Goal: Transaction & Acquisition: Purchase product/service

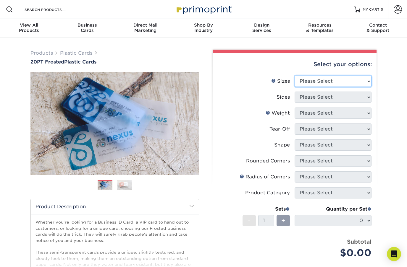
click at [359, 79] on select "Please Select 2" x 3.5" 2" x 8" 2.12" x 3.375" 2.5" x 2.5" 4.25" x 6"" at bounding box center [332, 81] width 77 height 11
select select "2.00x3.50"
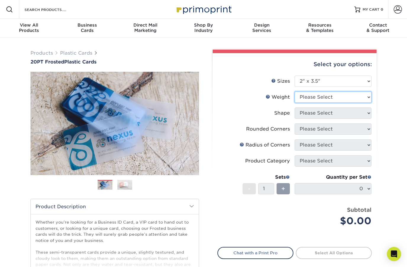
click at [364, 101] on select "Please Select 20PT Frosted Plastic 20PT Frosted Plastic" at bounding box center [332, 97] width 77 height 11
select select "20PT Frosted Plastic"
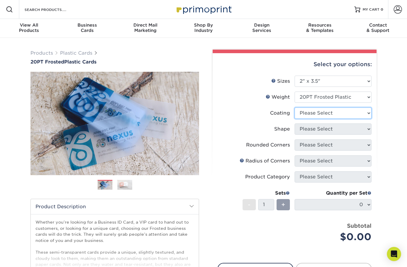
click at [359, 112] on select at bounding box center [332, 113] width 77 height 11
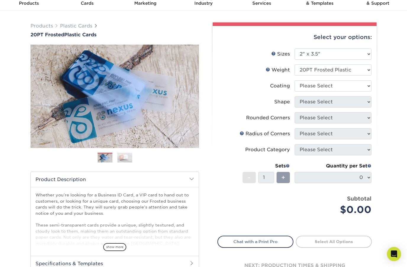
scroll to position [26, 0]
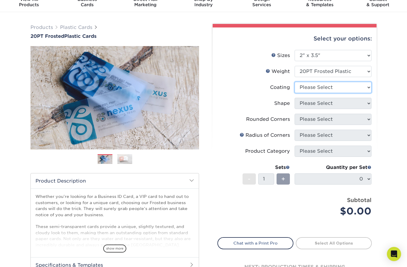
click at [354, 86] on select at bounding box center [332, 87] width 77 height 11
select select "3e7618de-abca-4bda-9f97-8b9129e913d8"
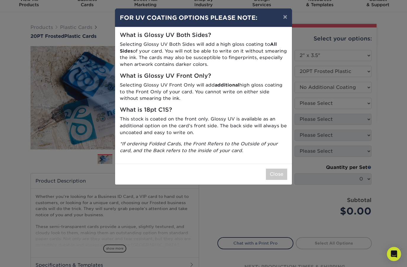
click at [282, 172] on button "Close" at bounding box center [276, 174] width 21 height 11
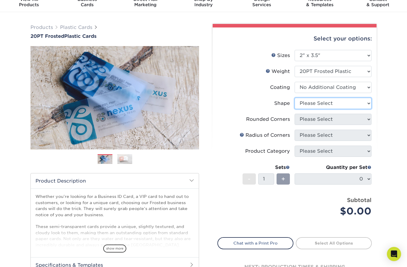
click at [366, 105] on select "Please Select Oval Standard" at bounding box center [332, 103] width 77 height 11
select select "standard"
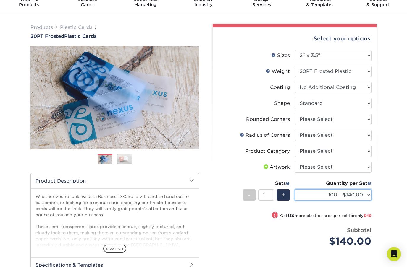
click at [309, 194] on select "100 – $140.00 250 – $189.00 500 – $243.00 1000 – $272.00 2500 – $657.00 5000 – …" at bounding box center [332, 194] width 77 height 11
